Goal: Task Accomplishment & Management: Use online tool/utility

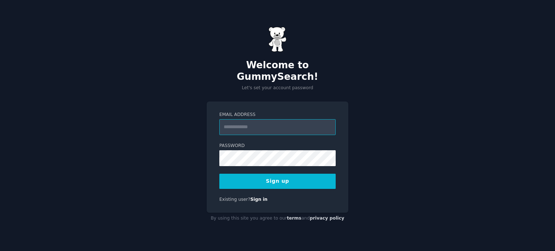
click at [273, 120] on input "Email Address" at bounding box center [277, 127] width 116 height 16
click at [238, 101] on div "Email Address Password Sign up Existing user? Sign in" at bounding box center [278, 156] width 142 height 111
click at [250, 119] on input "Email Address" at bounding box center [277, 127] width 116 height 16
type input "**********"
click at [271, 174] on button "Sign up" at bounding box center [277, 181] width 116 height 15
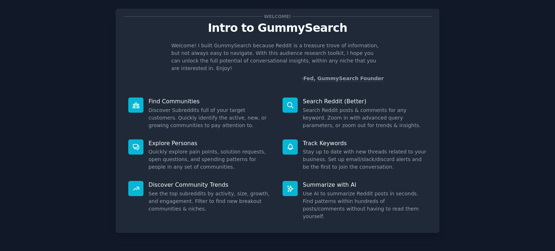
scroll to position [31, 0]
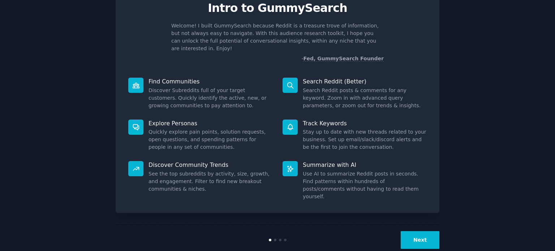
click at [425, 231] on button "Next" at bounding box center [420, 240] width 39 height 18
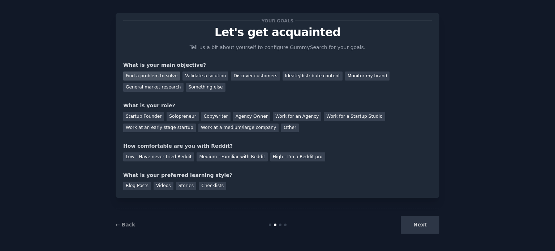
click at [164, 74] on div "Find a problem to solve" at bounding box center [151, 76] width 57 height 9
click at [209, 92] on div "Your goals Let's get acquainted Tell us a bit about yourself to configure Gummy…" at bounding box center [277, 106] width 308 height 170
click at [183, 83] on div "General market research" at bounding box center [153, 87] width 60 height 9
click at [161, 73] on div "Find a problem to solve" at bounding box center [151, 76] width 57 height 9
click at [426, 226] on div "Next" at bounding box center [385, 225] width 108 height 18
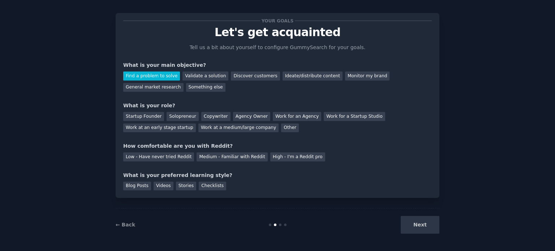
click at [246, 130] on div "Startup Founder Solopreneur Copywriter Agency Owner Work for an Agency Work for…" at bounding box center [277, 120] width 308 height 23
click at [240, 132] on div "Your goals Let's get acquainted Tell us a bit about yourself to configure Gummy…" at bounding box center [277, 106] width 308 height 170
click at [198, 129] on div "Work at a medium/large company" at bounding box center [238, 128] width 80 height 9
click at [286, 158] on div "High - I'm a Reddit pro" at bounding box center [297, 156] width 55 height 9
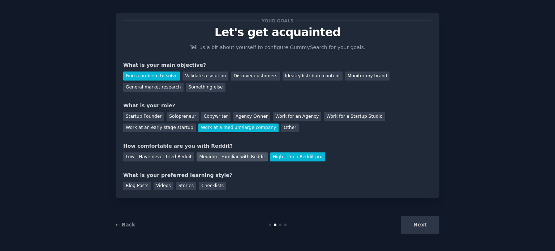
click at [221, 156] on div "Medium - Familiar with Reddit" at bounding box center [231, 156] width 71 height 9
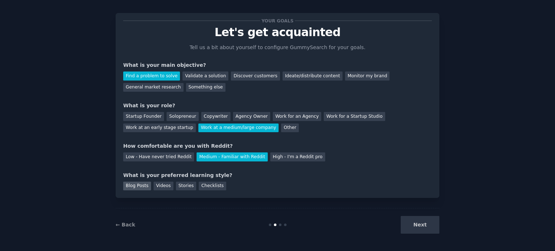
click at [140, 186] on div "Blog Posts" at bounding box center [137, 186] width 28 height 9
click at [431, 224] on button "Next" at bounding box center [420, 225] width 39 height 18
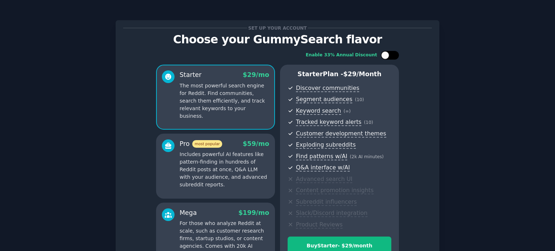
click at [389, 51] on div at bounding box center [390, 55] width 18 height 9
checkbox input "false"
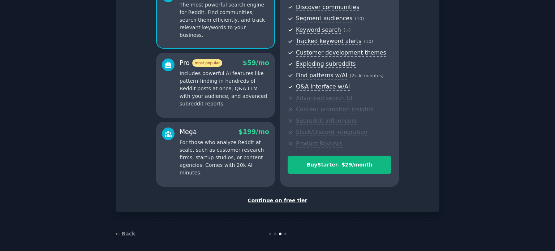
scroll to position [85, 0]
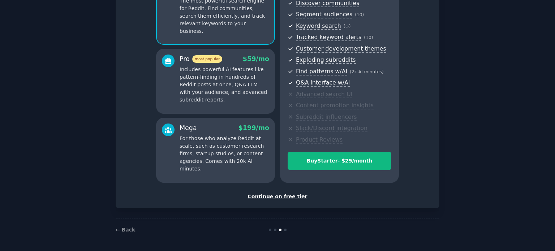
click at [268, 197] on div "Continue on free tier" at bounding box center [277, 197] width 308 height 8
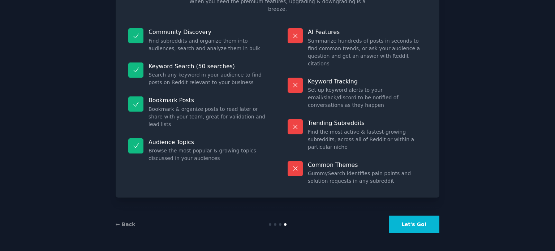
scroll to position [30, 0]
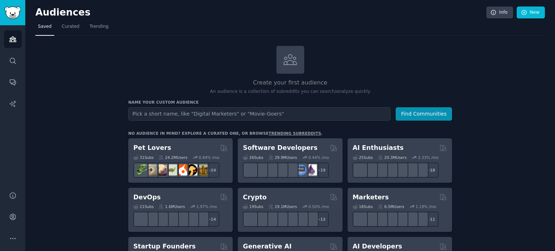
click at [206, 115] on input "text" at bounding box center [259, 113] width 262 height 13
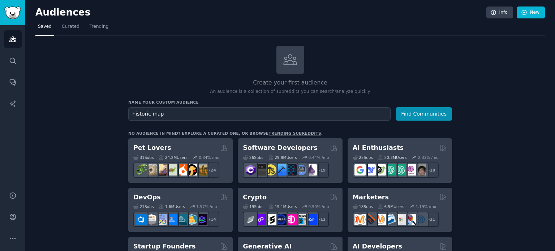
type input "historic map"
click at [395, 107] on button "Find Communities" at bounding box center [423, 113] width 56 height 13
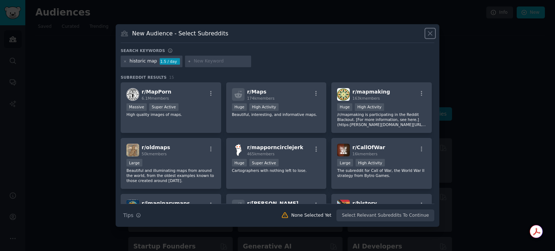
click at [431, 32] on icon at bounding box center [430, 34] width 8 height 8
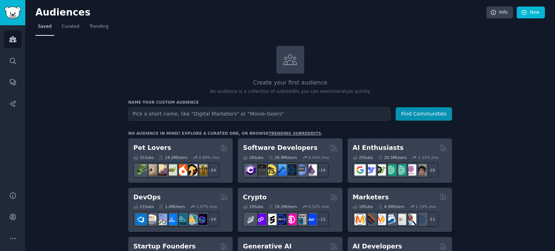
click at [169, 81] on h2 "Create your first audience" at bounding box center [290, 82] width 324 height 9
click at [135, 83] on h2 "Create your first audience" at bounding box center [290, 82] width 324 height 9
click at [131, 65] on div "Create your first audience An audience is a collection of subreddits you can se…" at bounding box center [290, 70] width 324 height 49
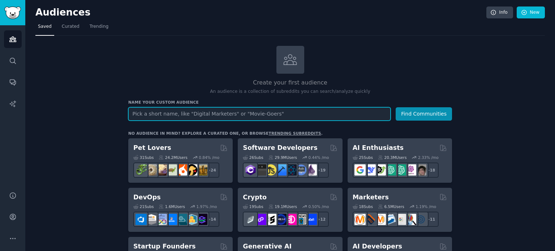
click at [169, 117] on input "text" at bounding box center [259, 113] width 262 height 13
type input "crypto"
click at [395, 107] on button "Find Communities" at bounding box center [423, 113] width 56 height 13
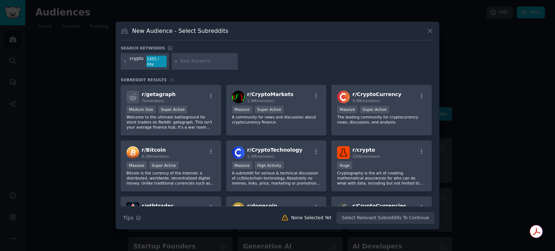
click at [430, 35] on icon at bounding box center [430, 31] width 8 height 8
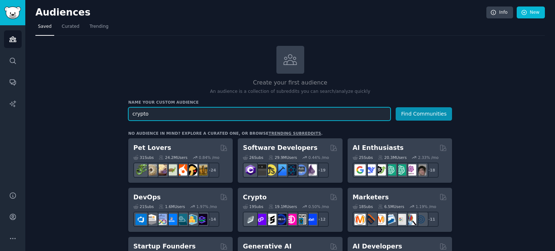
click at [354, 112] on input "crypto" at bounding box center [259, 113] width 262 height 13
